Goal: Navigation & Orientation: Find specific page/section

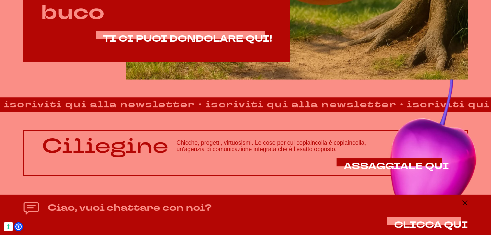
scroll to position [436, 0]
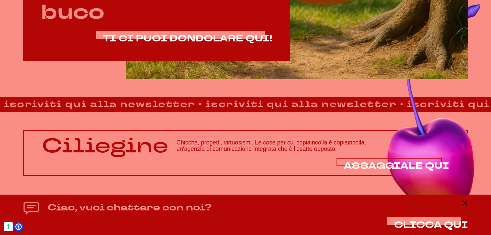
click at [384, 164] on span "ASSAGGIALE QUI" at bounding box center [395, 166] width 105 height 12
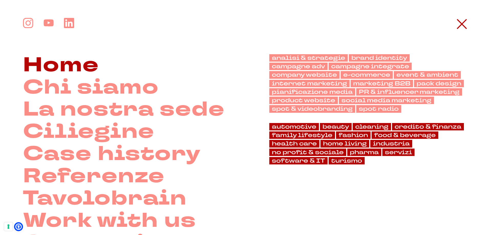
click at [75, 59] on link "Home" at bounding box center [61, 65] width 76 height 22
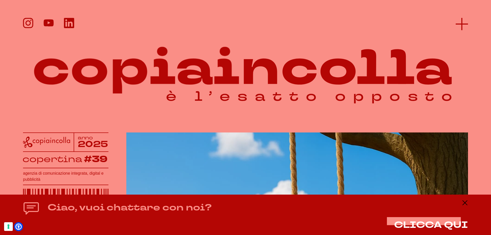
click at [459, 24] on line at bounding box center [461, 24] width 12 height 0
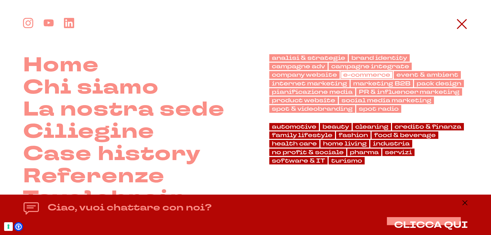
click at [354, 78] on link "e-commerce" at bounding box center [366, 74] width 52 height 7
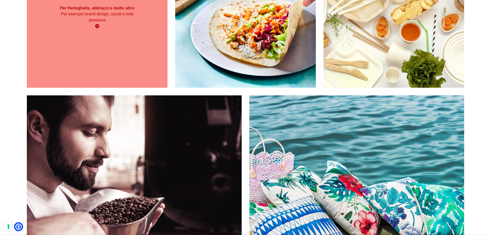
scroll to position [179, 0]
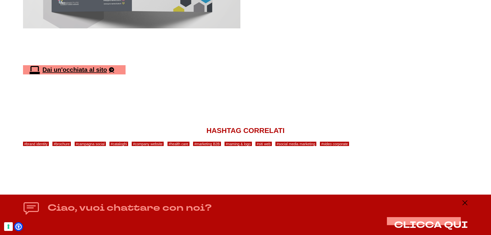
scroll to position [2442, 0]
click at [75, 67] on link "Dai un'occhiata al sito" at bounding box center [74, 69] width 102 height 9
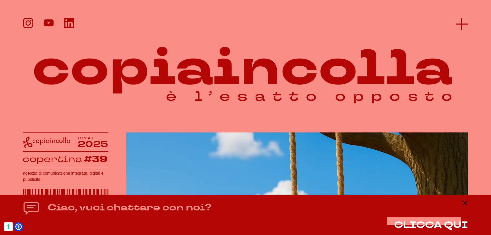
click at [456, 27] on icon at bounding box center [461, 24] width 12 height 12
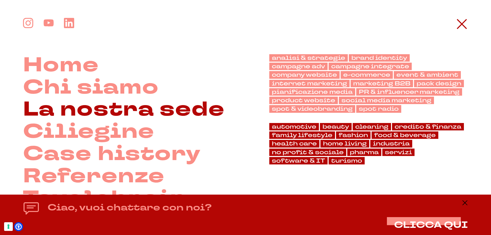
click at [110, 117] on link "La nostra sede" at bounding box center [124, 109] width 202 height 22
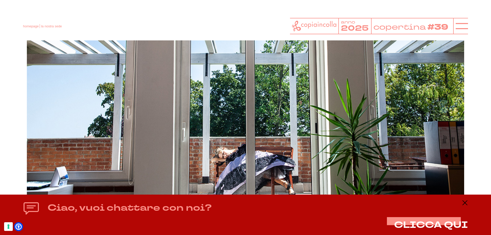
scroll to position [2473, 0]
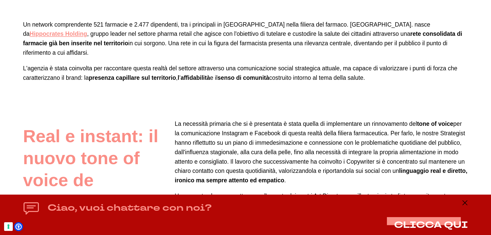
scroll to position [358, 0]
click at [87, 30] on link "Hippocrates Holding" at bounding box center [58, 33] width 57 height 7
